Goal: Use online tool/utility: Utilize a website feature to perform a specific function

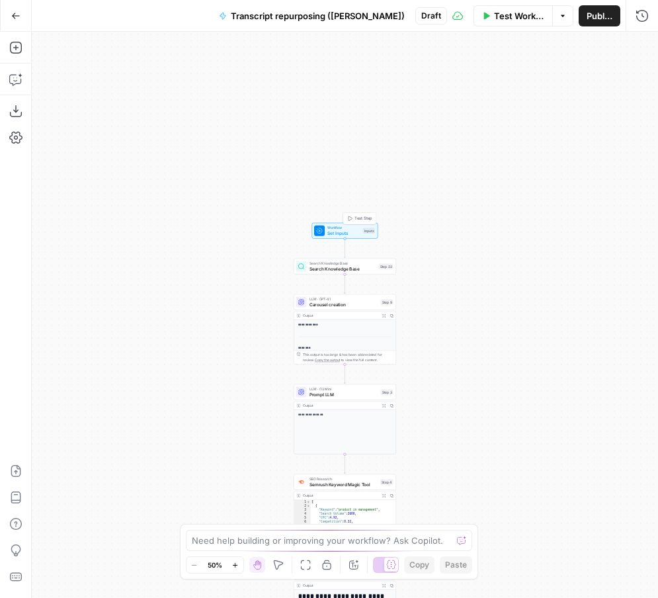
click at [342, 234] on span "Set Inputs" at bounding box center [343, 233] width 33 height 7
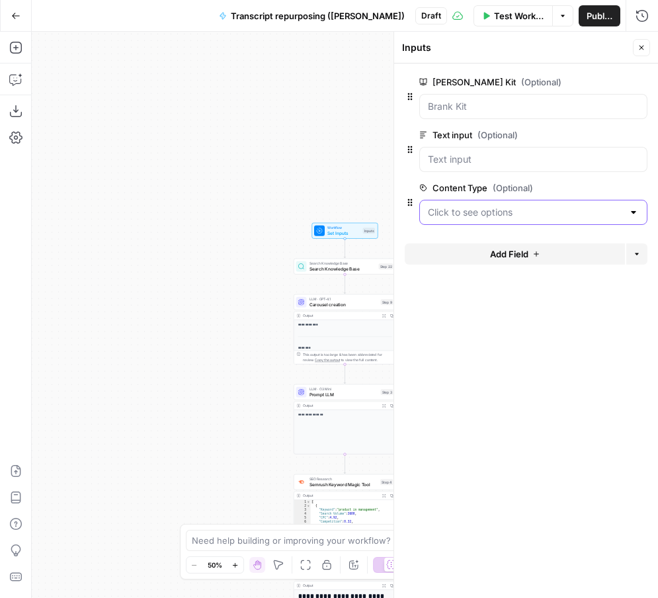
click at [460, 218] on Type "Content Type (Optional)" at bounding box center [525, 212] width 195 height 13
click at [452, 240] on span "Keynote" at bounding box center [531, 245] width 200 height 13
click at [635, 214] on div at bounding box center [633, 212] width 11 height 13
click at [556, 246] on span "Keynote" at bounding box center [531, 245] width 200 height 13
click at [507, 214] on Type "Content Type (Optional)" at bounding box center [525, 212] width 195 height 13
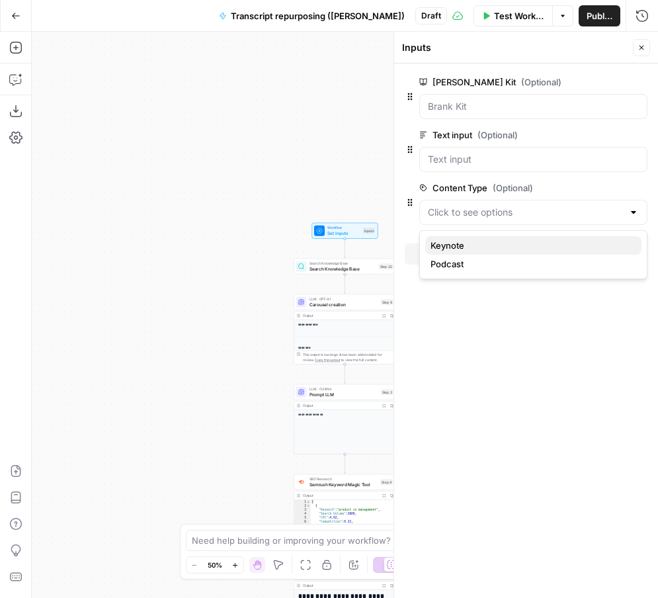
click at [468, 241] on span "Keynote" at bounding box center [531, 245] width 200 height 13
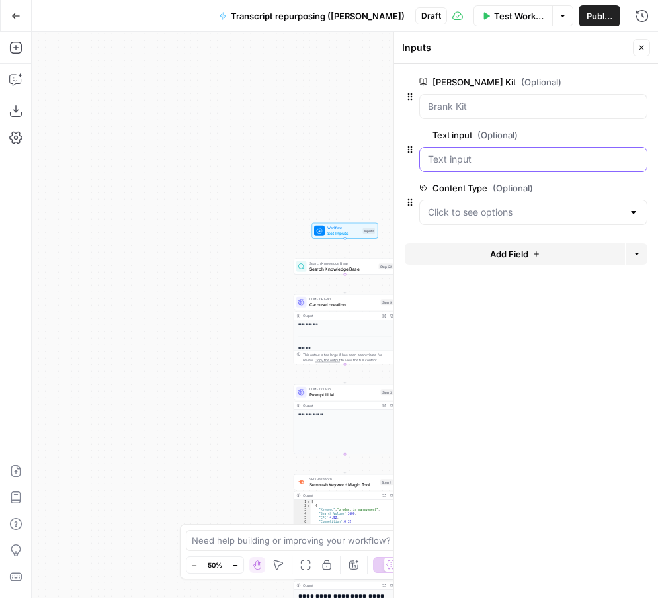
click at [537, 157] on input "Text input (Optional)" at bounding box center [533, 159] width 211 height 13
click at [458, 158] on input "Text input (Optional)" at bounding box center [533, 159] width 211 height 13
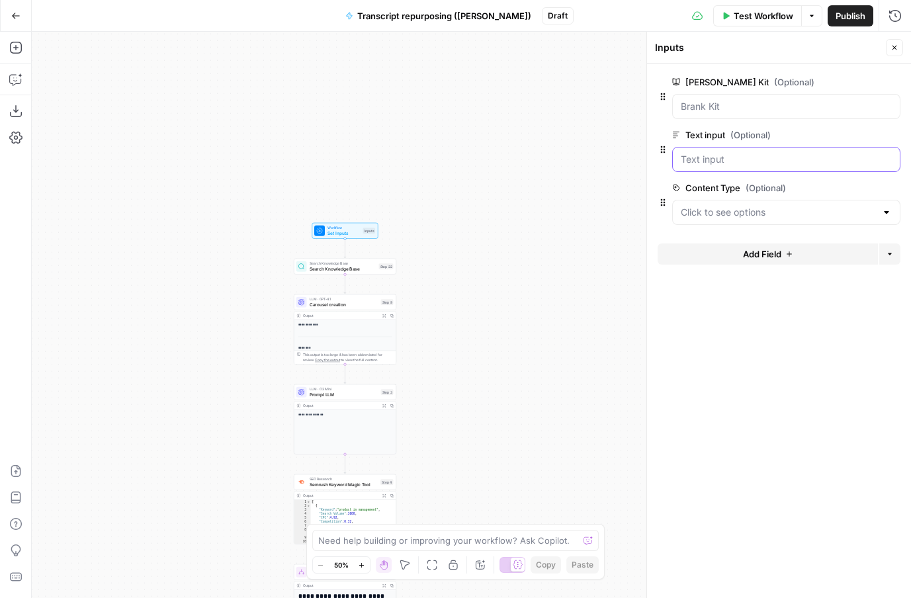
click at [657, 161] on input "Text input (Optional)" at bounding box center [786, 159] width 211 height 13
click at [657, 164] on input "Text input (Optional)" at bounding box center [786, 159] width 211 height 13
click at [657, 12] on span "Test Workflow" at bounding box center [764, 15] width 60 height 13
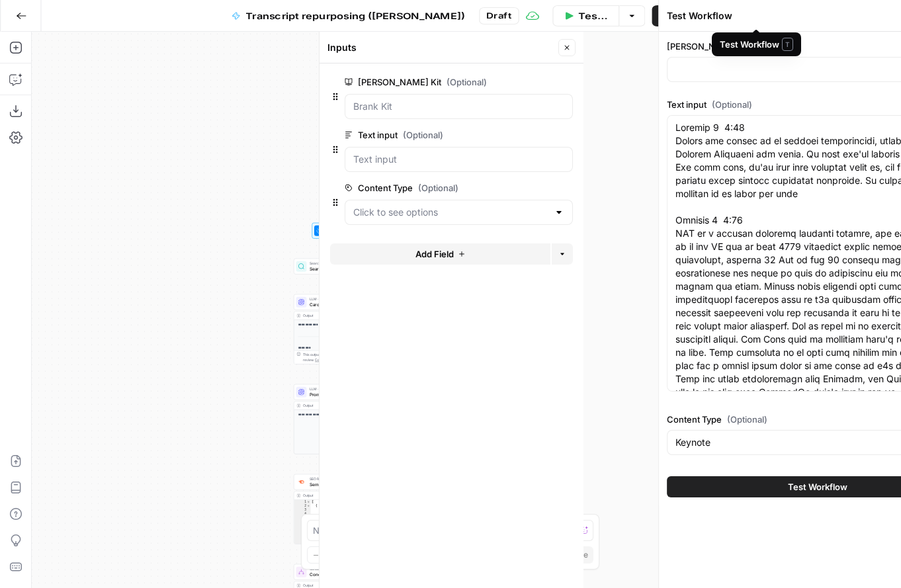
type input "Product Marketing Alliance"
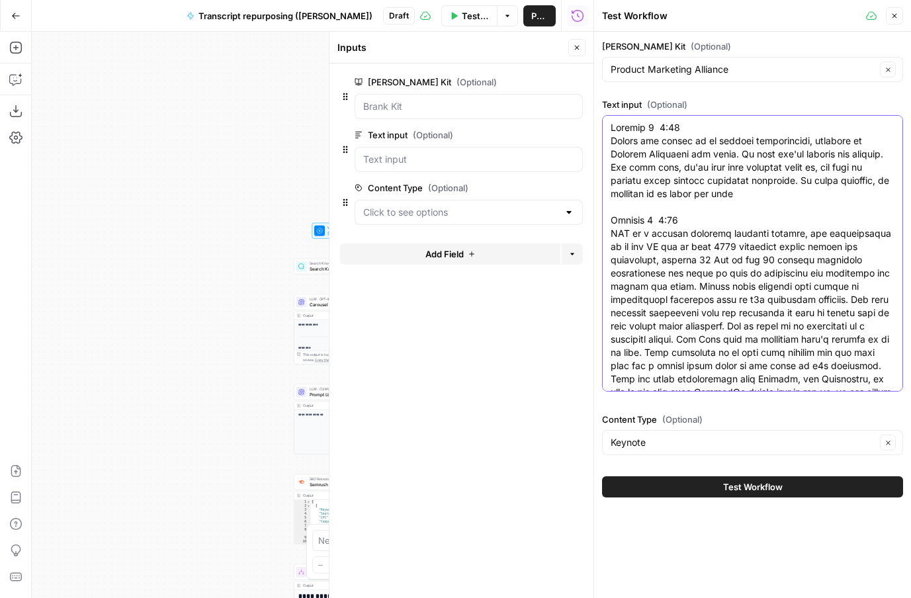
paste textarea "ometimes you go in with a new logo and come out with a plushie: 11 lessons from…"
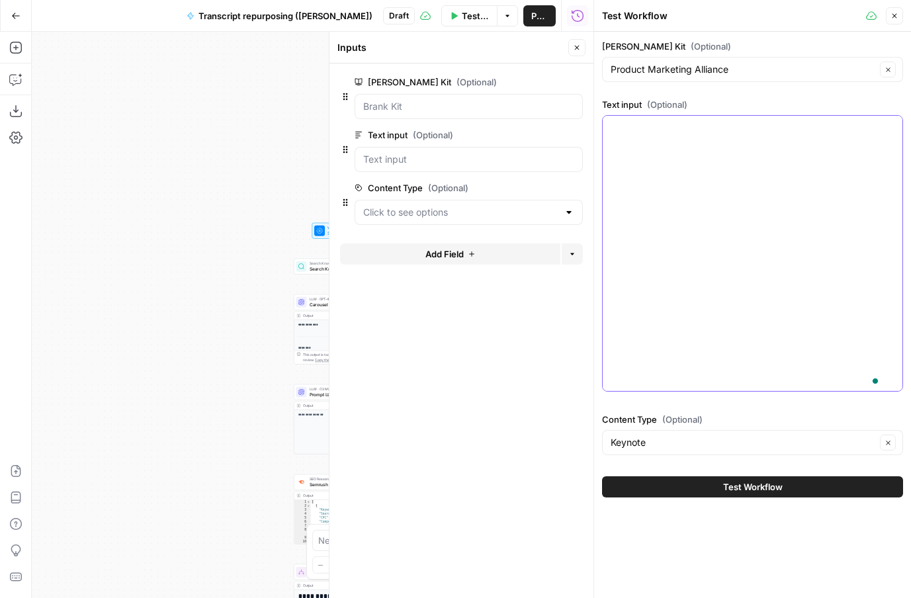
scroll to position [6356, 0]
type textarea "Sometimes you go in with a new logo and come out with a plushie: 11 lessons fro…"
click at [657, 484] on span "Test Workflow" at bounding box center [753, 486] width 60 height 13
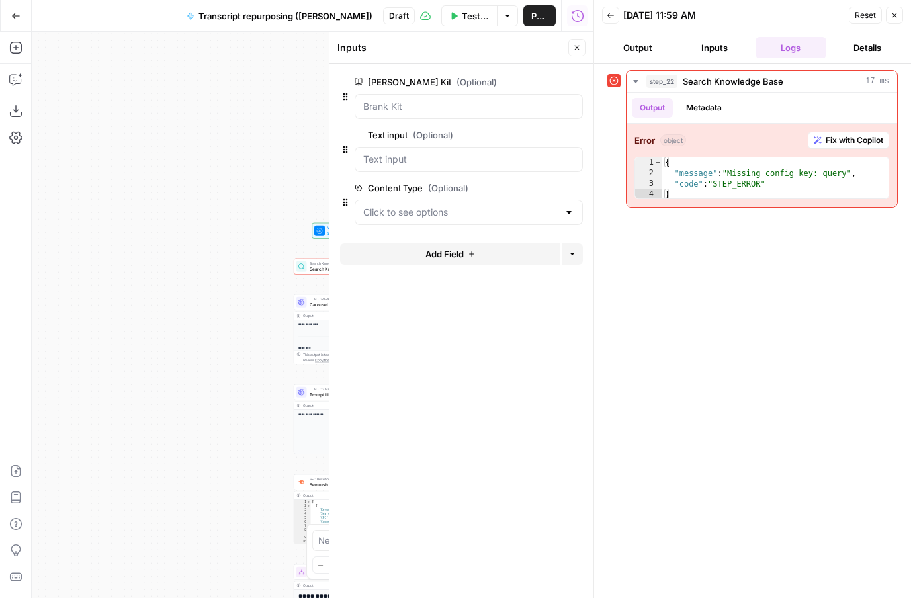
click at [657, 15] on span "Reset" at bounding box center [865, 15] width 21 height 12
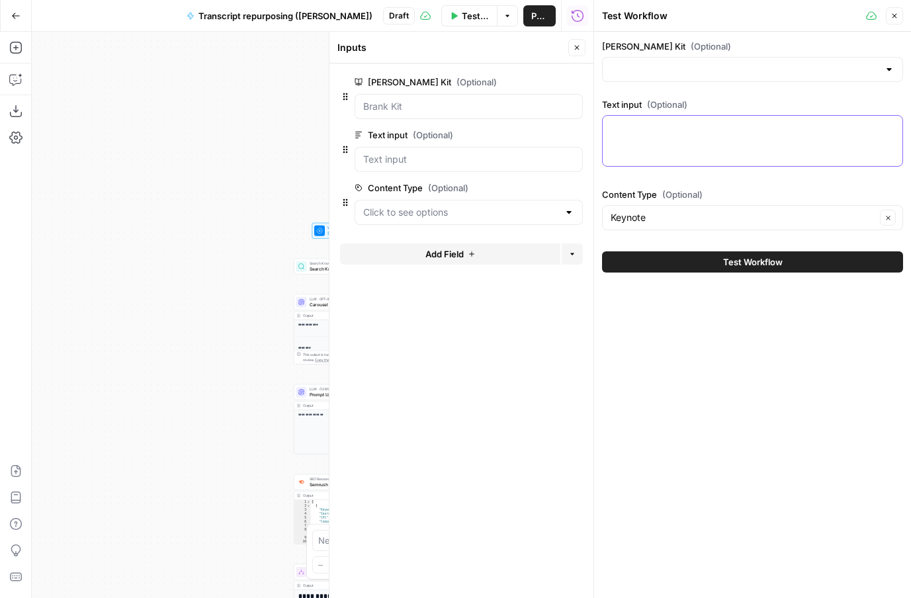
click at [657, 126] on textarea "Text input (Optional)" at bounding box center [752, 127] width 284 height 13
paste textarea "Sometimes you go in with a new logo and come out with a plushie: 11 lessons fro…"
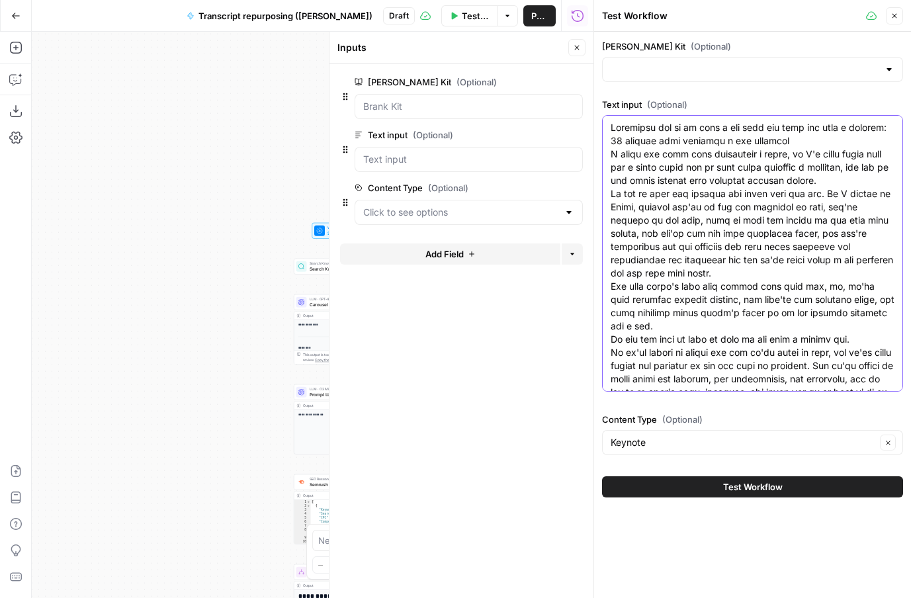
scroll to position [6356, 0]
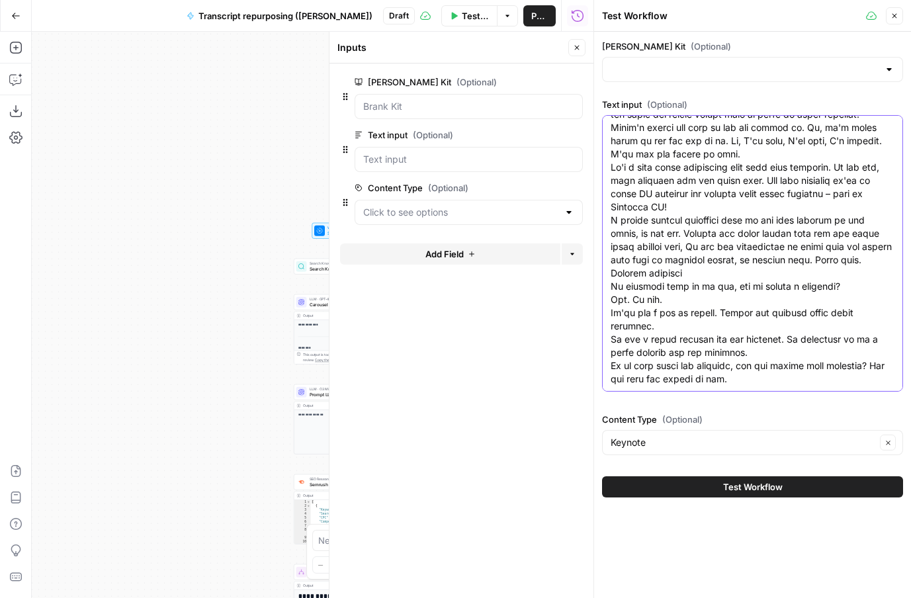
type textarea "Sometimes you go in with a new logo and come out with a plushie: 11 lessons fro…"
click at [657, 483] on button "Test Workflow" at bounding box center [752, 486] width 301 height 21
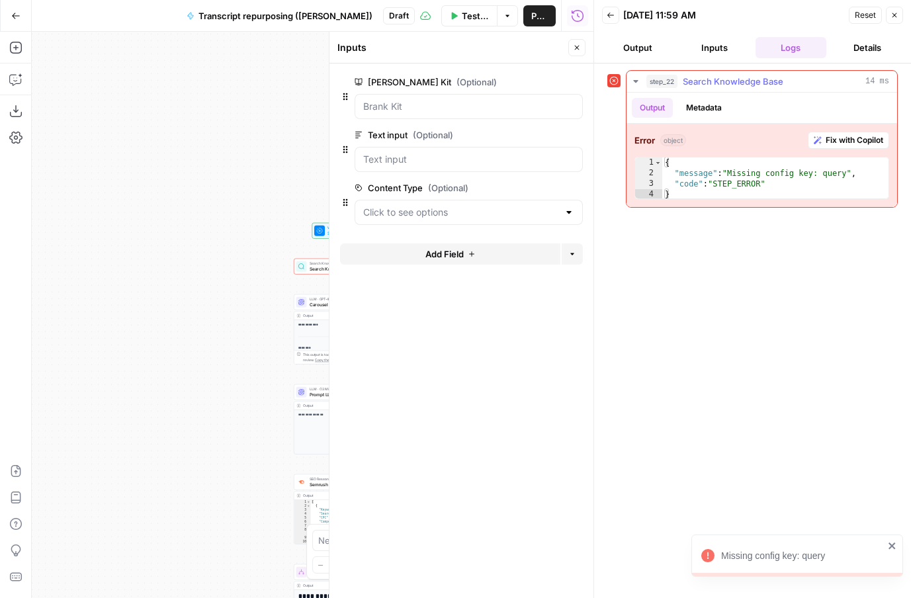
click at [657, 144] on span "Fix with Copilot" at bounding box center [854, 140] width 58 height 12
